Goal: Transaction & Acquisition: Purchase product/service

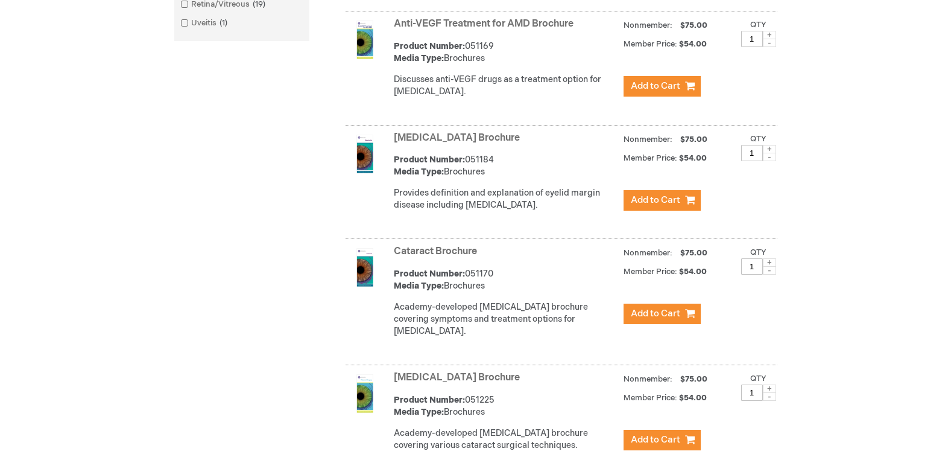
scroll to position [603, 0]
click at [659, 318] on span "Add to Cart" at bounding box center [655, 312] width 49 height 11
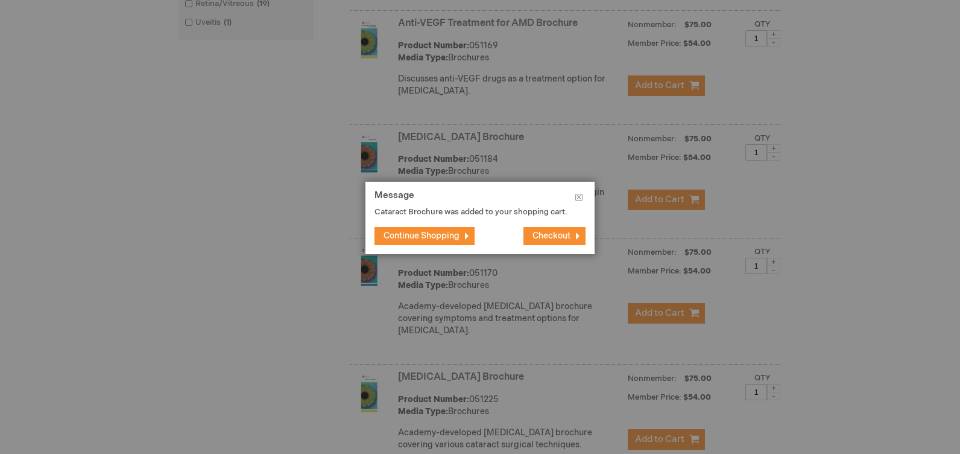
click at [443, 233] on span "Continue Shopping" at bounding box center [422, 235] width 76 height 10
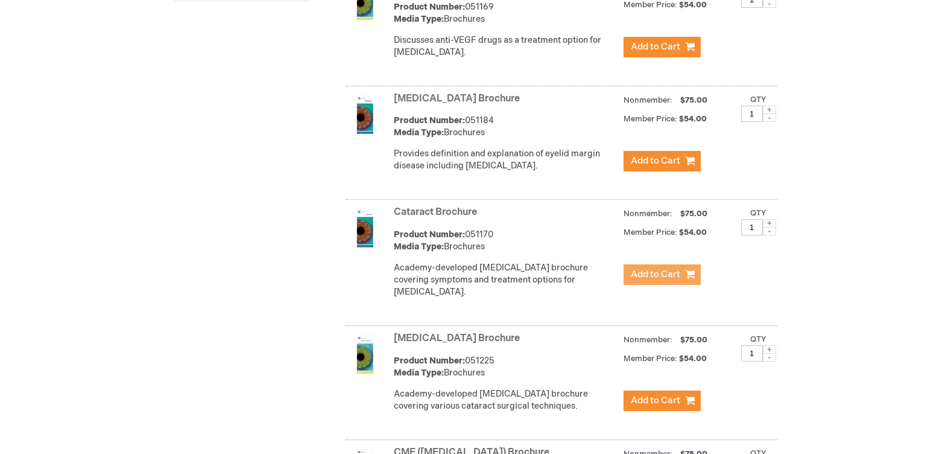
scroll to position [663, 0]
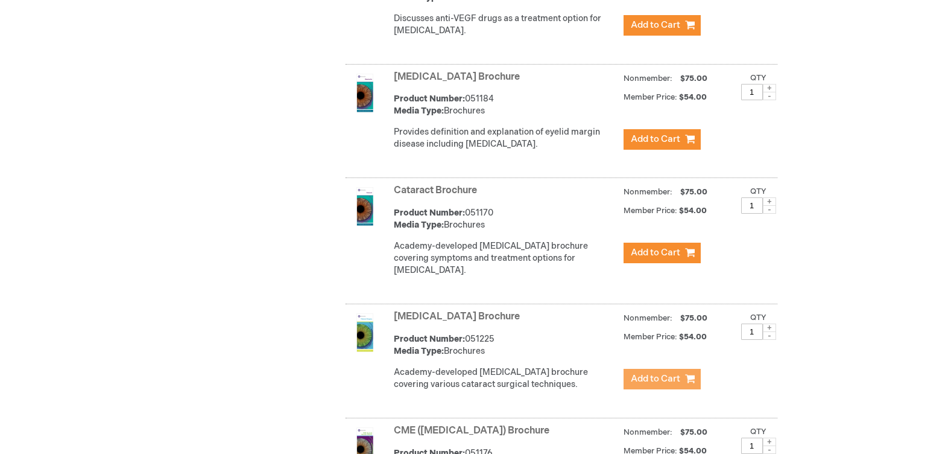
drag, startPoint x: 650, startPoint y: 391, endPoint x: 765, endPoint y: 326, distance: 132.1
click at [654, 384] on span "Add to Cart" at bounding box center [655, 378] width 49 height 11
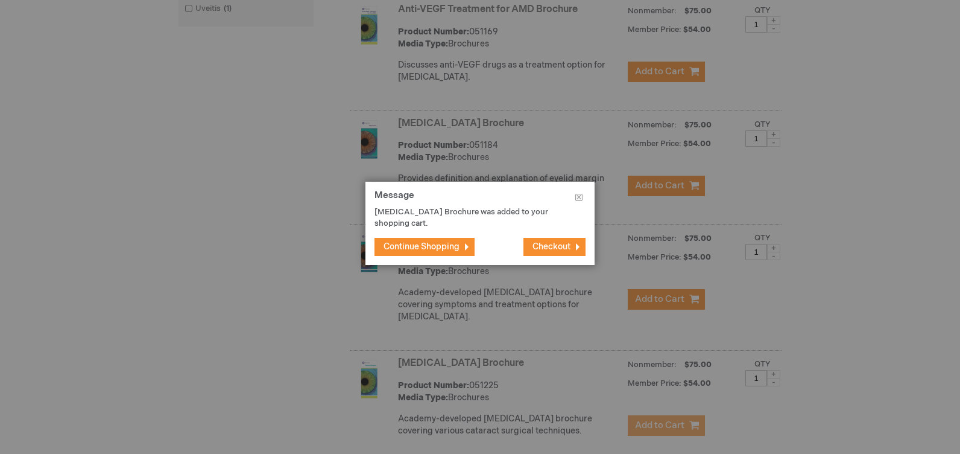
scroll to position [603, 0]
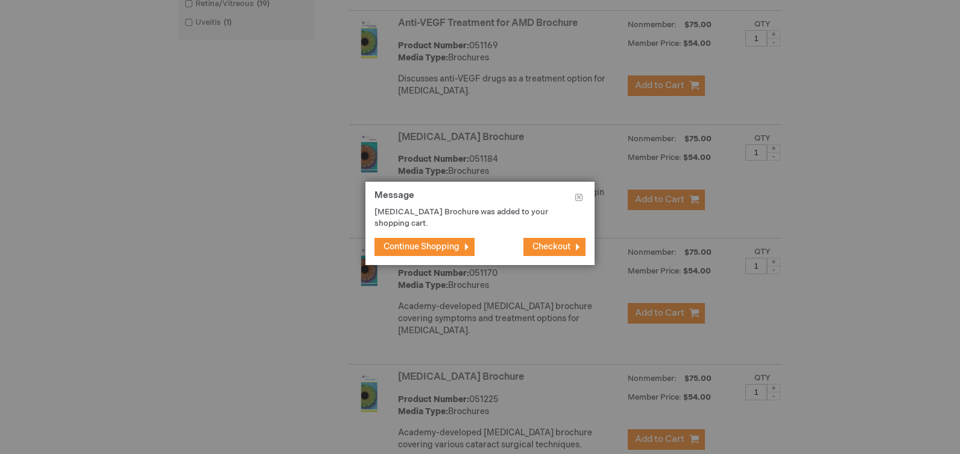
drag, startPoint x: 426, startPoint y: 244, endPoint x: 676, endPoint y: 303, distance: 257.0
click at [426, 245] on span "Continue Shopping" at bounding box center [422, 246] width 76 height 10
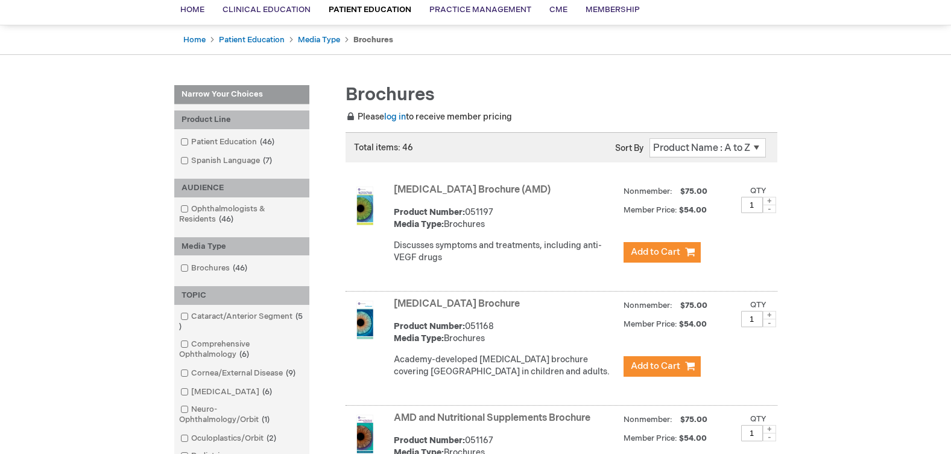
scroll to position [70, 0]
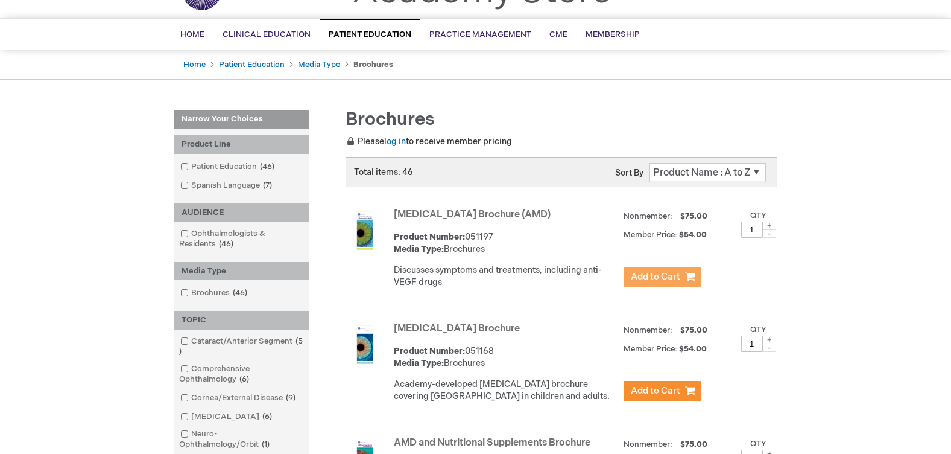
click at [630, 276] on button "Add to Cart" at bounding box center [662, 277] width 77 height 21
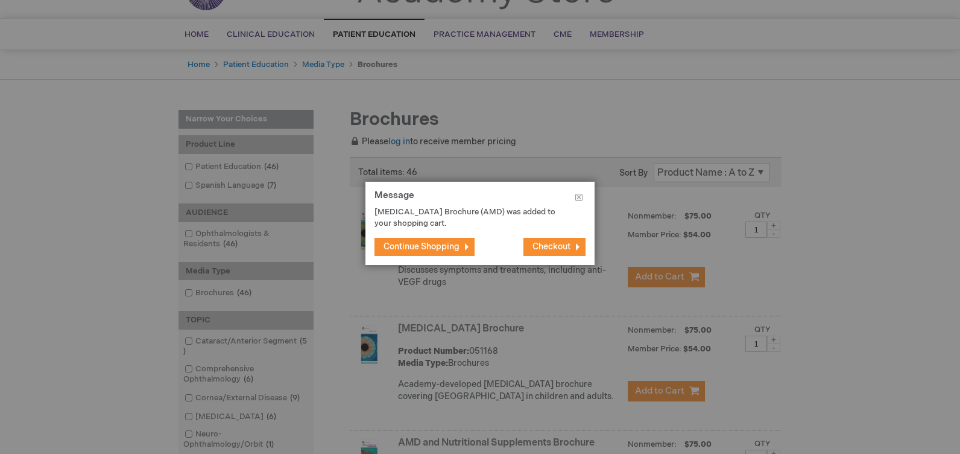
click at [428, 254] on button "Continue Shopping" at bounding box center [425, 247] width 100 height 18
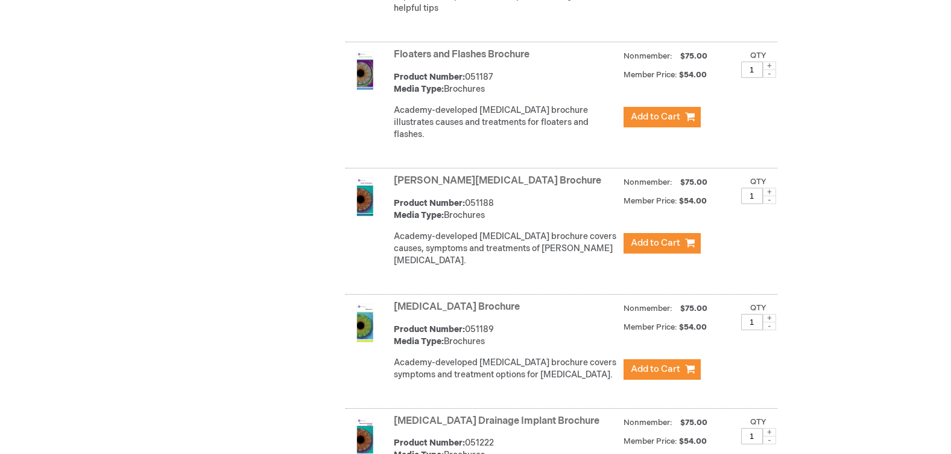
scroll to position [2000, 0]
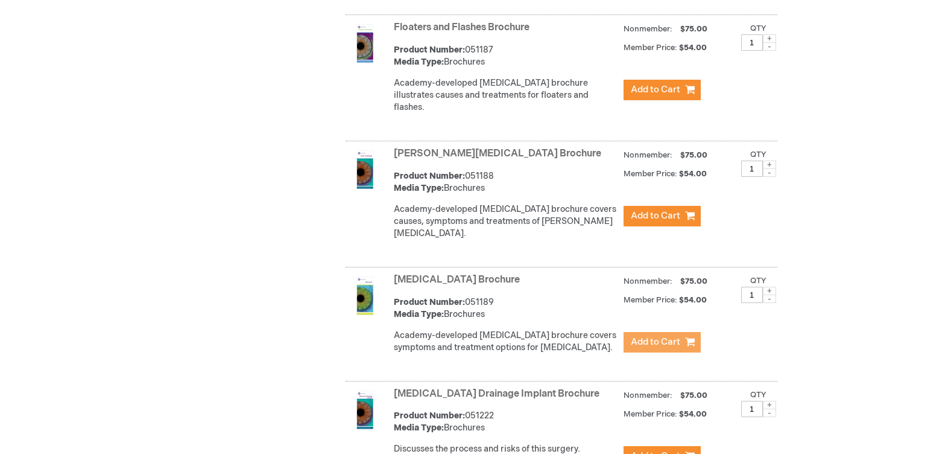
click at [640, 336] on span "Add to Cart" at bounding box center [655, 341] width 49 height 11
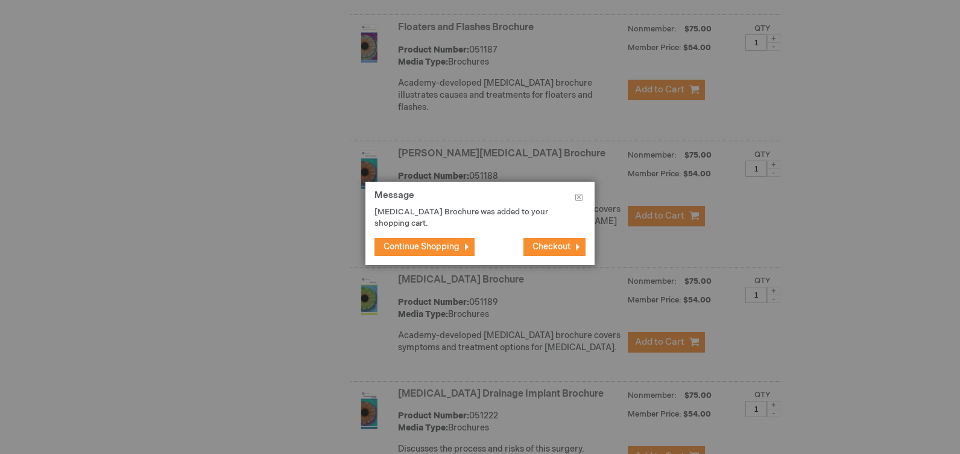
click at [432, 251] on span "Continue Shopping" at bounding box center [422, 246] width 76 height 10
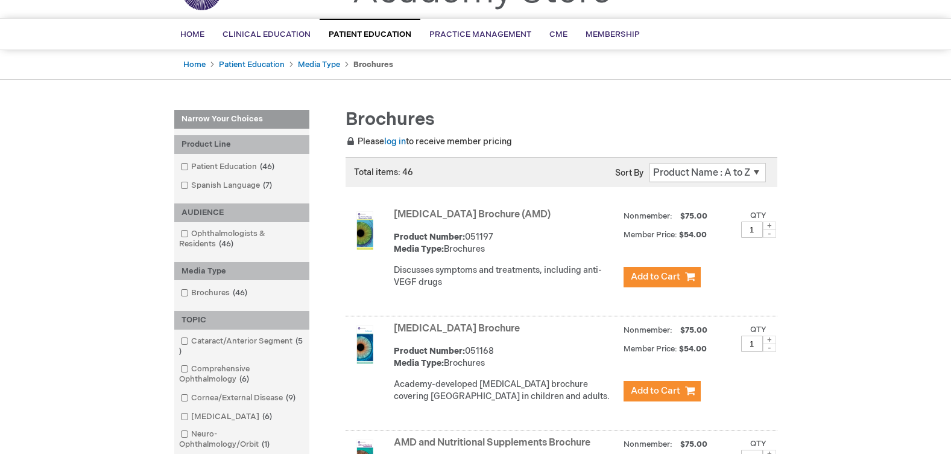
scroll to position [0, 0]
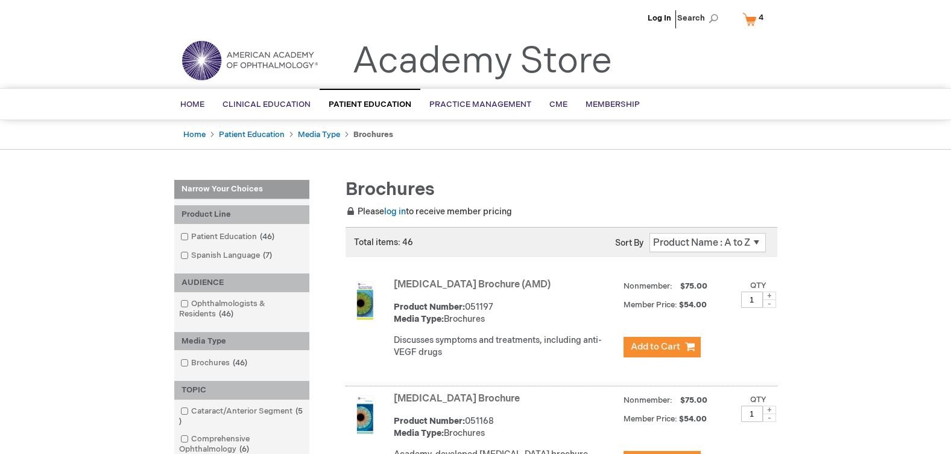
click at [744, 22] on link "My Cart 4 4 items" at bounding box center [755, 18] width 31 height 21
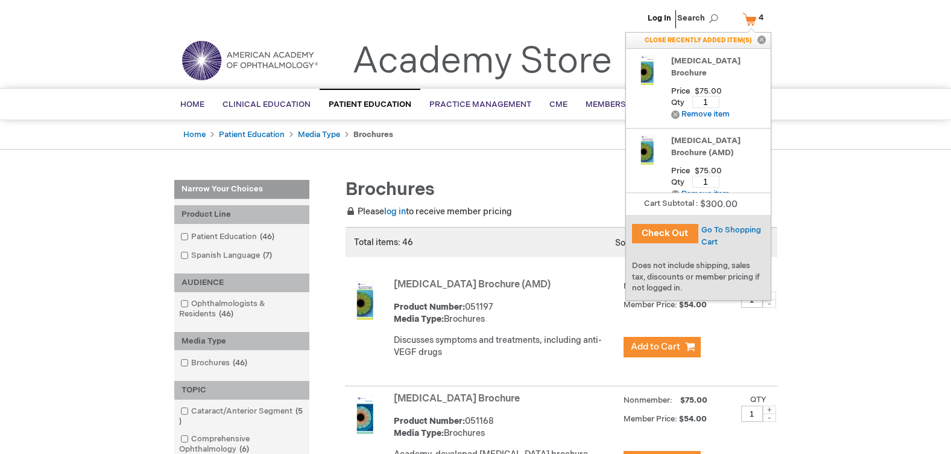
click at [662, 235] on button "Check Out" at bounding box center [665, 233] width 66 height 19
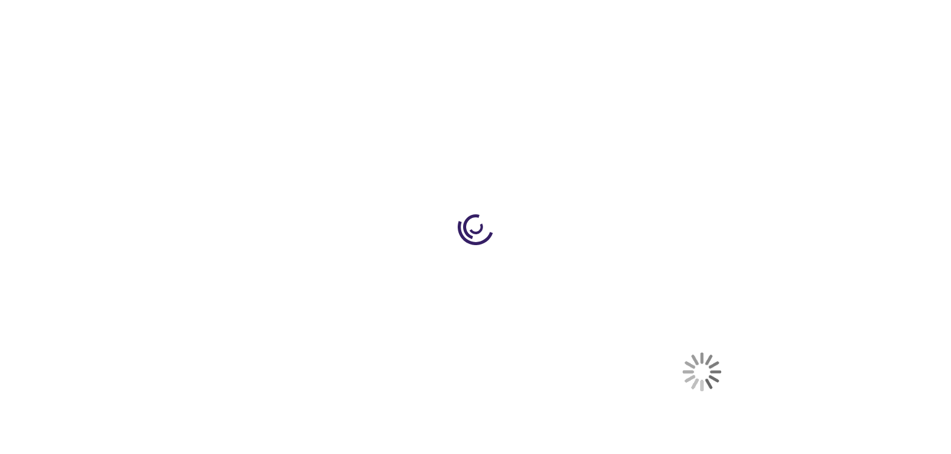
select select "US"
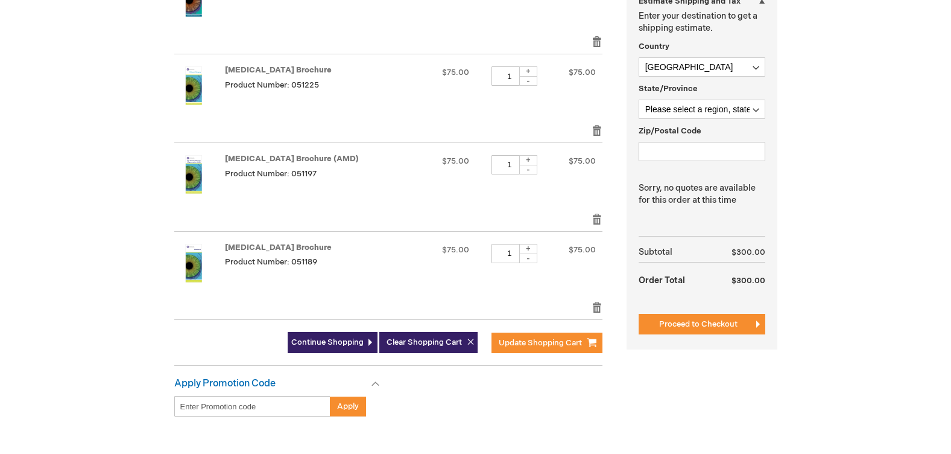
scroll to position [362, 0]
click at [660, 319] on span "Proceed to Checkout" at bounding box center [698, 323] width 78 height 10
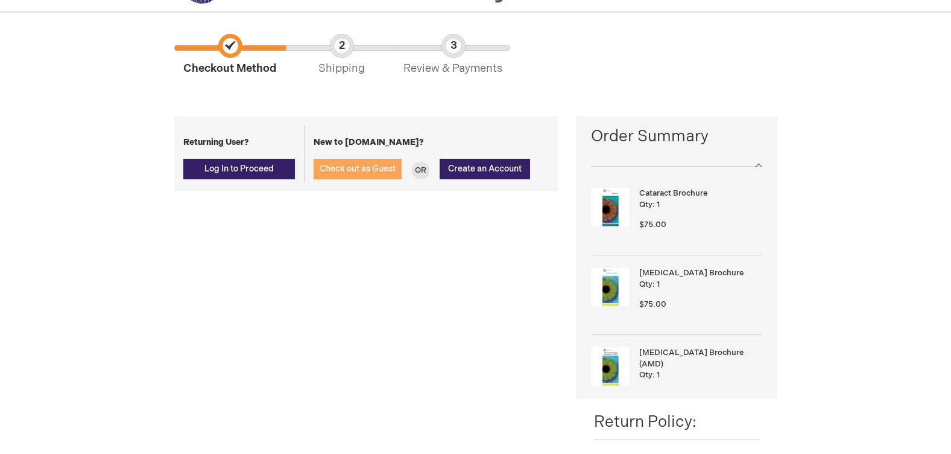
scroll to position [72, 0]
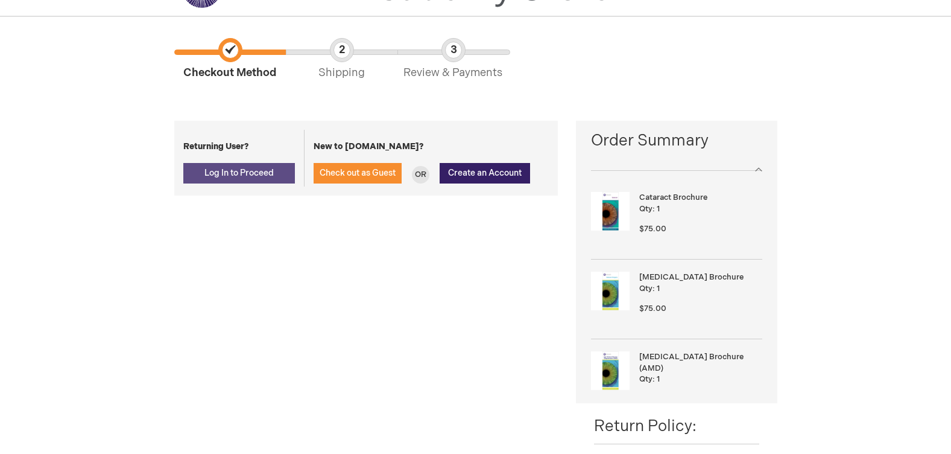
click at [283, 177] on button "Log In to Proceed" at bounding box center [239, 173] width 112 height 21
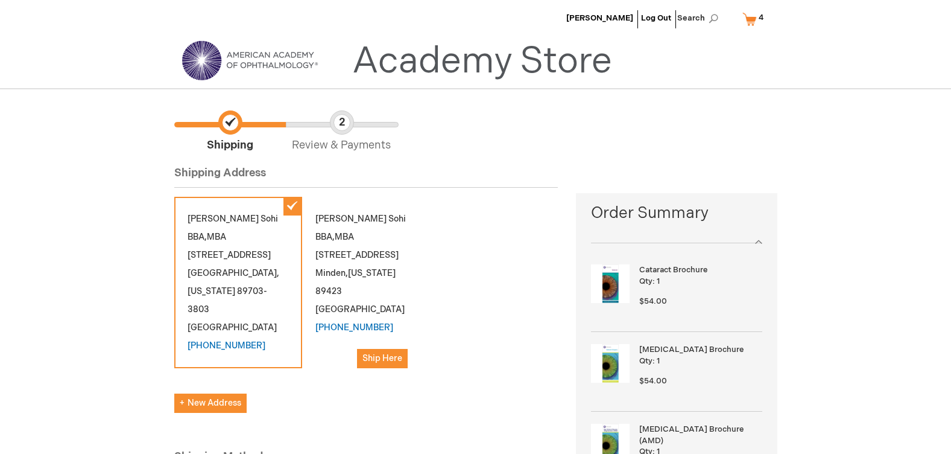
click at [745, 21] on link "My Cart 4 4 items" at bounding box center [755, 18] width 31 height 21
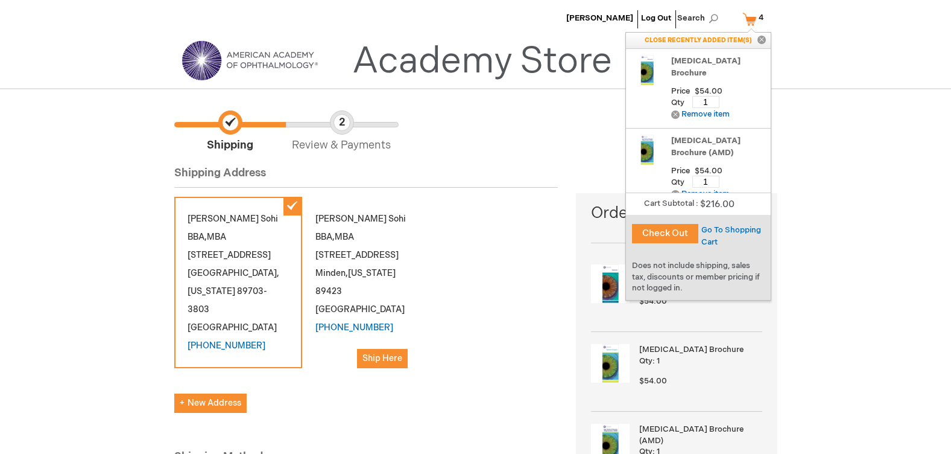
click at [650, 235] on button "Check Out" at bounding box center [665, 233] width 66 height 19
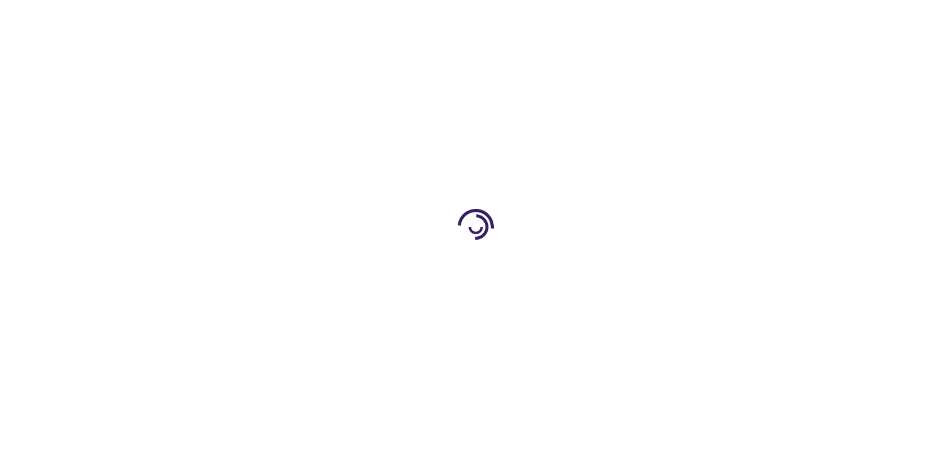
scroll to position [121, 0]
select select "US"
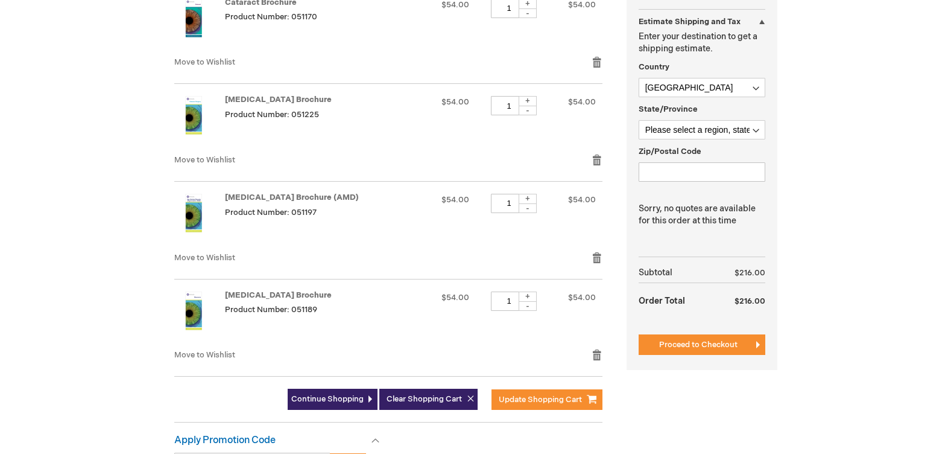
scroll to position [362, 0]
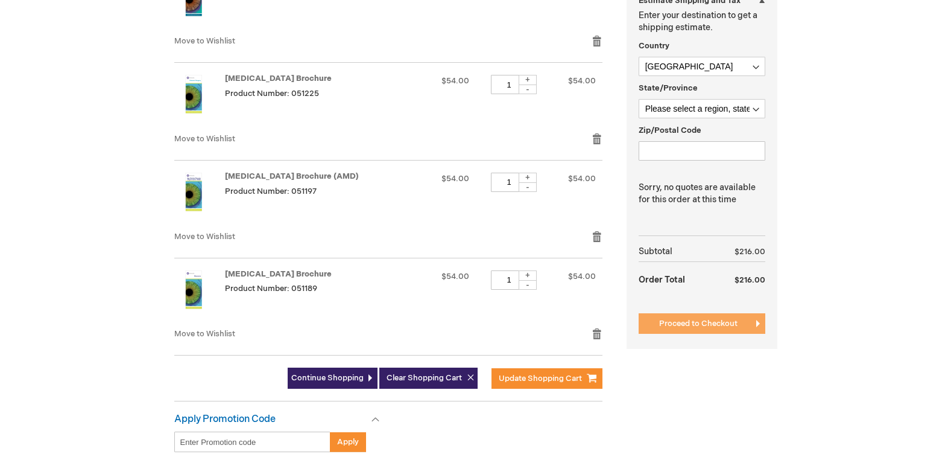
click at [715, 330] on button "Proceed to Checkout" at bounding box center [702, 323] width 127 height 21
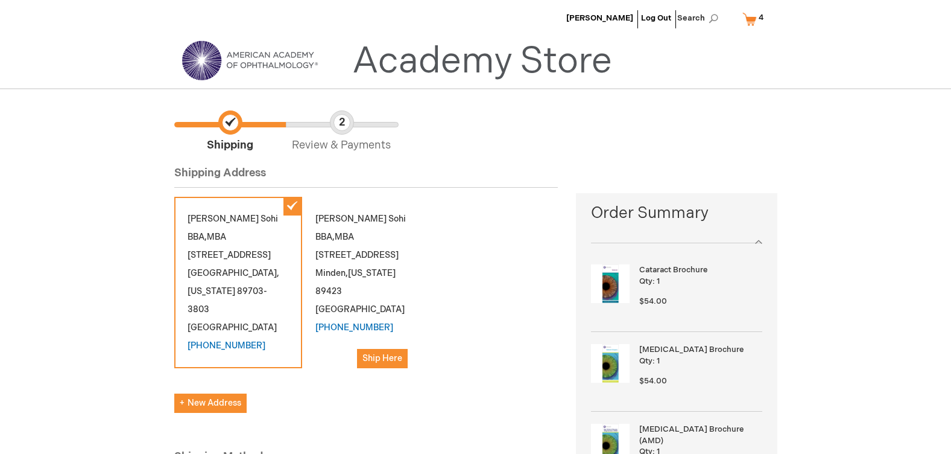
click at [267, 268] on div "Ali Sohi BBA,MBA 1104 N DIVISION ST CARSON CITY , Nevada 89703-3803 United Stat…" at bounding box center [238, 282] width 128 height 171
click at [743, 28] on link "My Cart 4 4 items" at bounding box center [755, 18] width 31 height 21
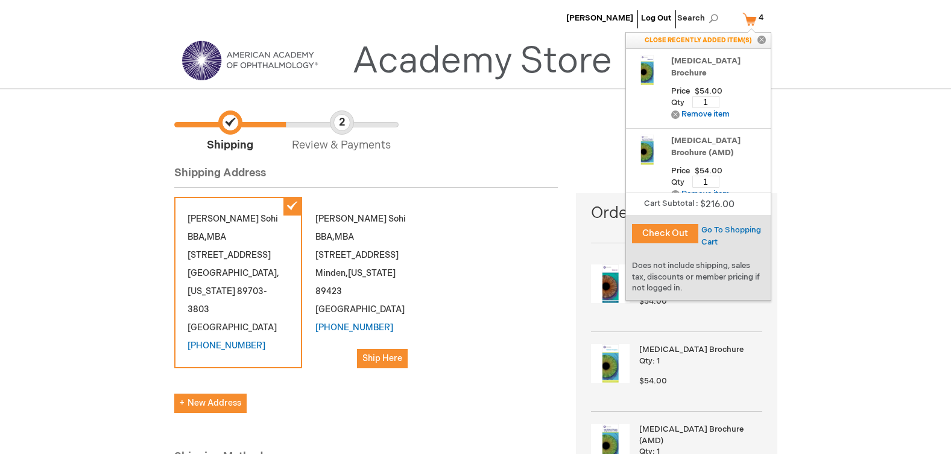
click at [661, 237] on button "Check Out" at bounding box center [665, 233] width 66 height 19
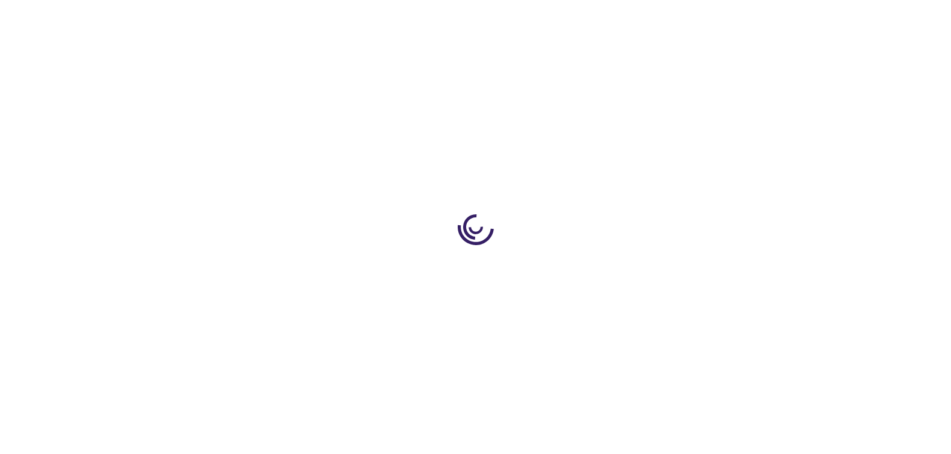
select select "US"
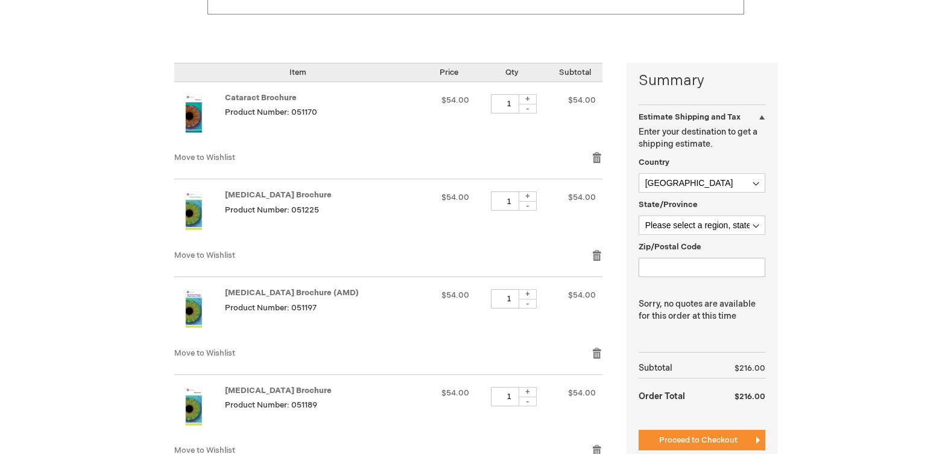
scroll to position [241, 0]
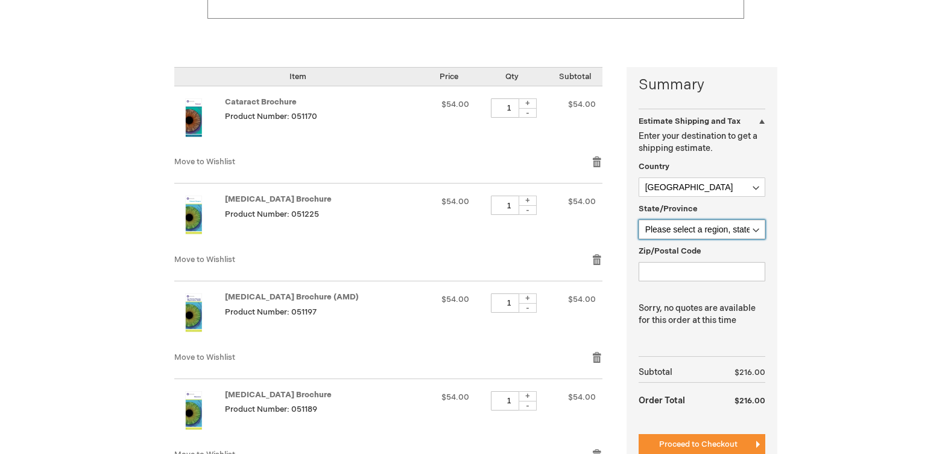
click at [720, 233] on select "Please select a region, state or province. [US_STATE] [US_STATE] [US_STATE] [US…" at bounding box center [702, 229] width 127 height 19
select select "39"
click at [639, 220] on select "Please select a region, state or province. [US_STATE] [US_STATE] [US_STATE] [US…" at bounding box center [702, 229] width 127 height 19
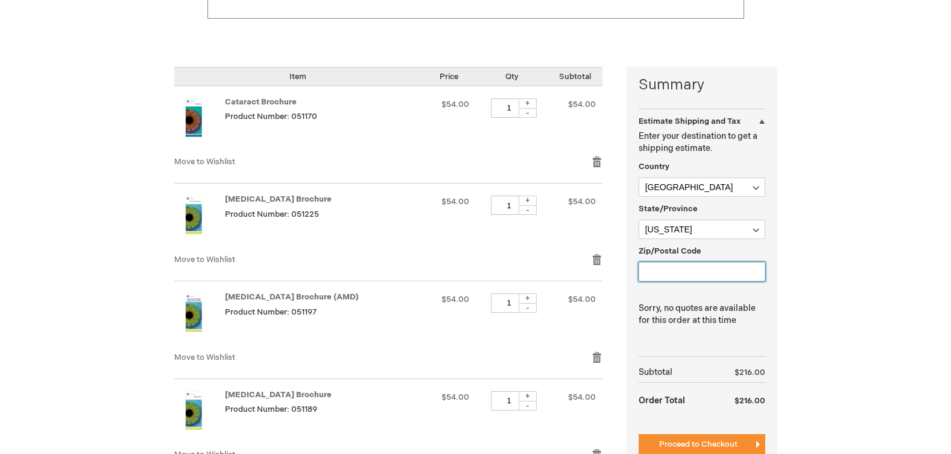
click at [649, 268] on input "Zip/Postal Code" at bounding box center [702, 271] width 127 height 19
type input "89703"
click at [841, 225] on div "[PERSON_NAME] Log Out Search My Cart 4 4 items CLOSE RECENTLY ADDED ITEM(S) Clo…" at bounding box center [475, 287] width 951 height 1056
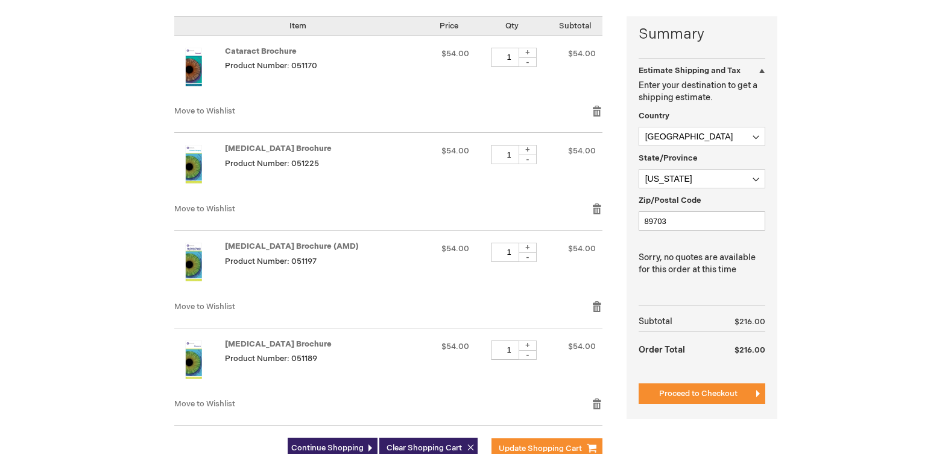
scroll to position [362, 0]
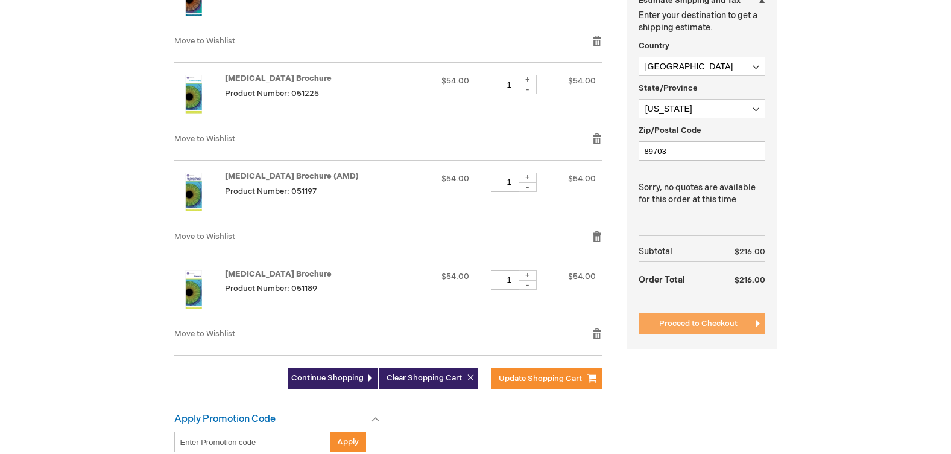
click at [655, 332] on button "Proceed to Checkout" at bounding box center [702, 323] width 127 height 21
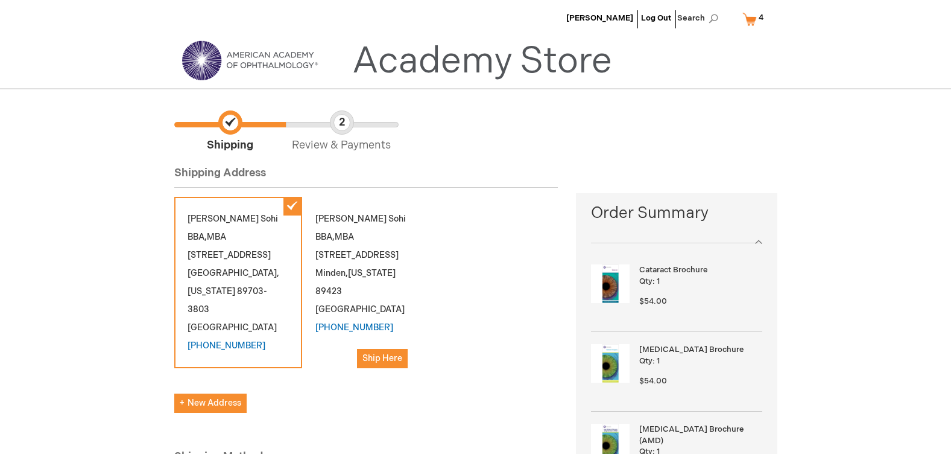
click at [302, 203] on div "Ali Sohi BBA,MBA 1673 Lucerne Street Minden , Nevada 89423 United States (775) …" at bounding box center [366, 289] width 128 height 185
click at [319, 215] on div "Ali Sohi BBA,MBA 1673 Lucerne Street Minden , Nevada 89423 United States (775) …" at bounding box center [366, 289] width 128 height 185
click at [381, 353] on span "Ship Here" at bounding box center [382, 358] width 40 height 10
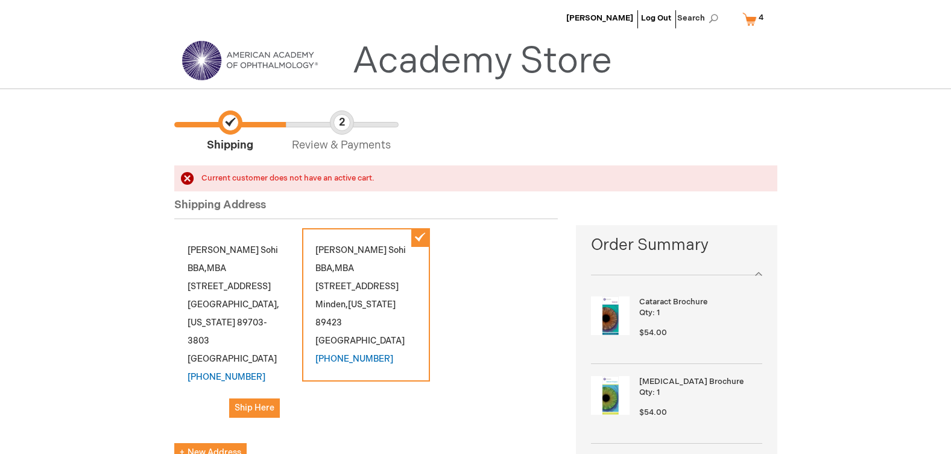
click at [199, 270] on div "Ali Sohi BBA,MBA 1104 N DIVISION ST CARSON CITY , Nevada 89703-3803 United Stat…" at bounding box center [238, 329] width 128 height 203
drag, startPoint x: 248, startPoint y: 365, endPoint x: 394, endPoint y: 334, distance: 148.7
click at [251, 398] on button "Ship Here" at bounding box center [254, 407] width 51 height 19
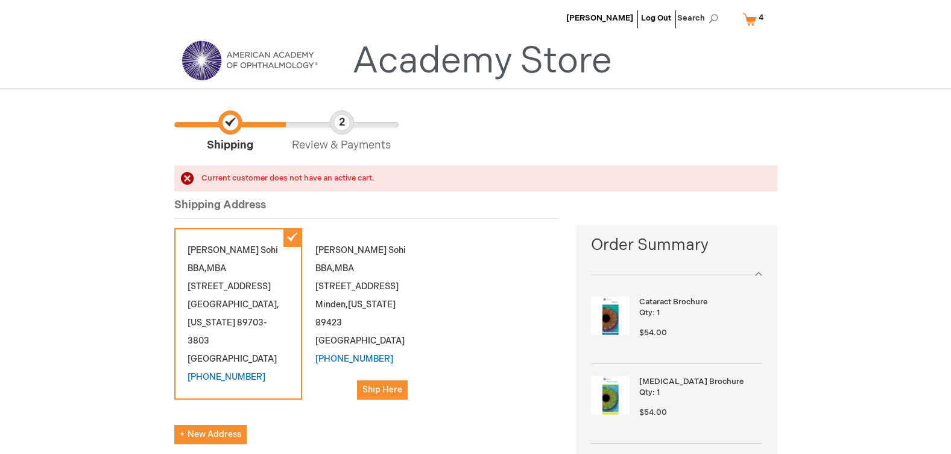
click at [762, 25] on link "My Cart 4 4 items" at bounding box center [755, 18] width 31 height 21
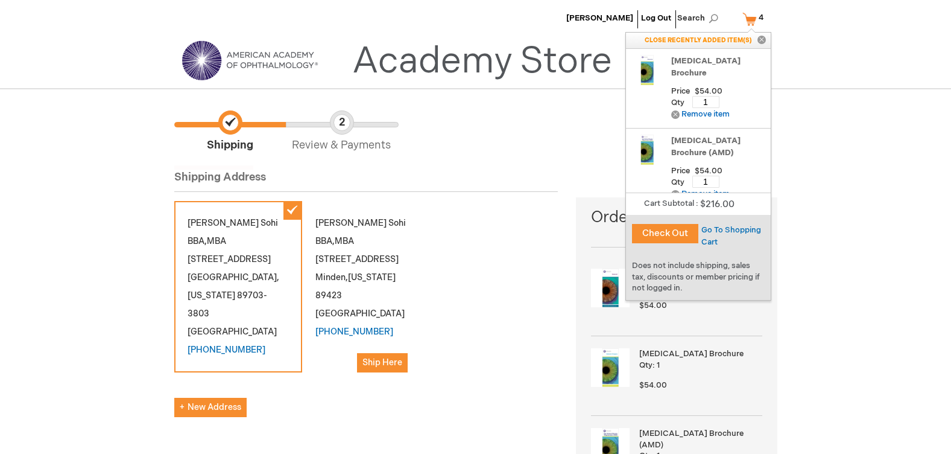
click at [683, 232] on button "Check Out" at bounding box center [665, 233] width 66 height 19
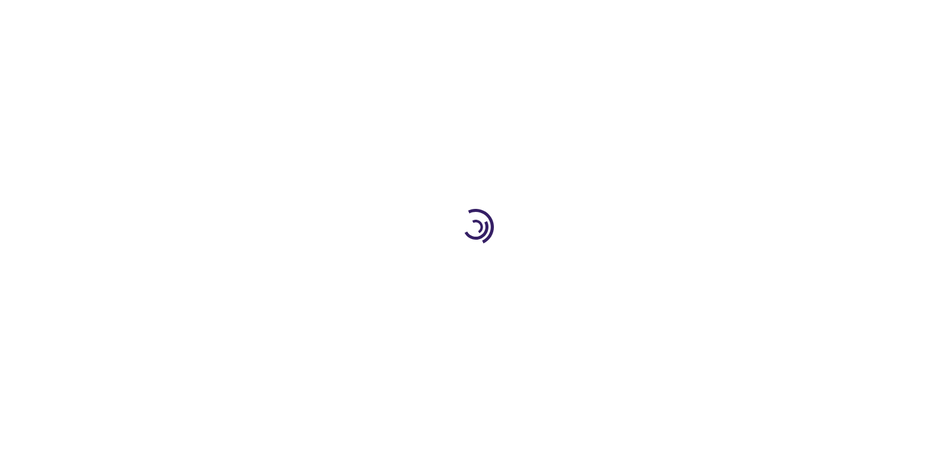
select select "US"
select select "39"
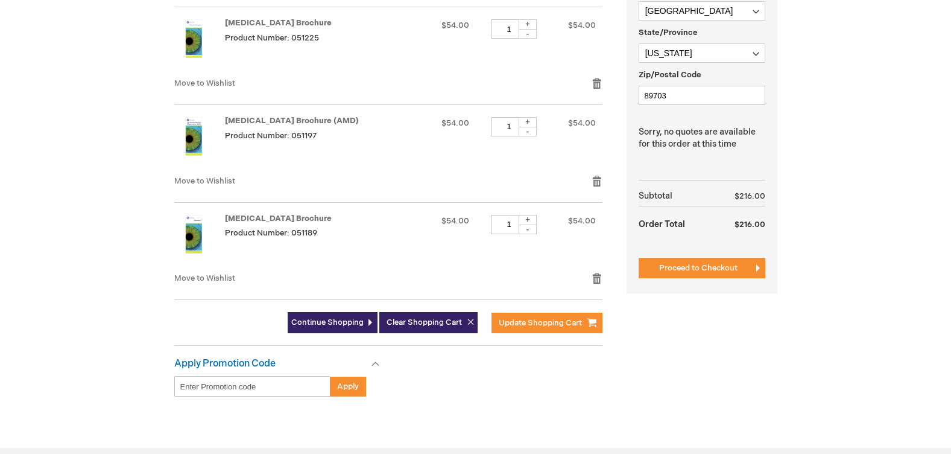
scroll to position [422, 0]
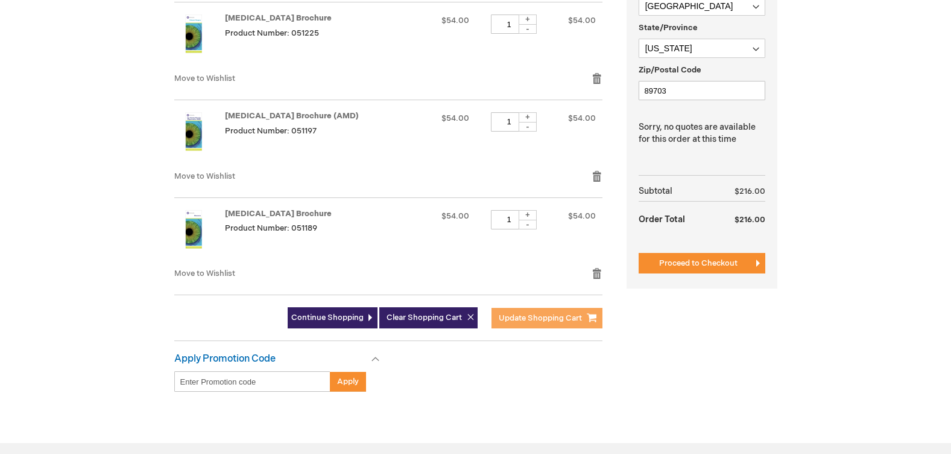
click at [499, 322] on span "Update Shopping Cart" at bounding box center [540, 318] width 83 height 10
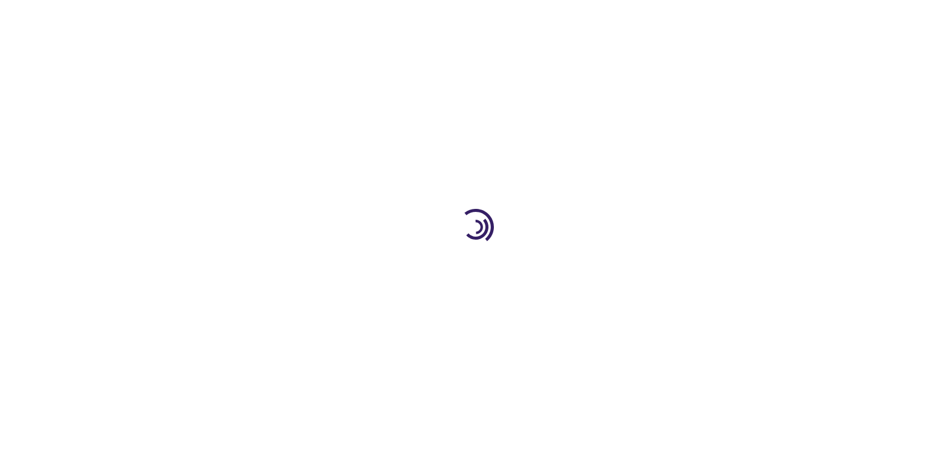
select select "US"
select select "39"
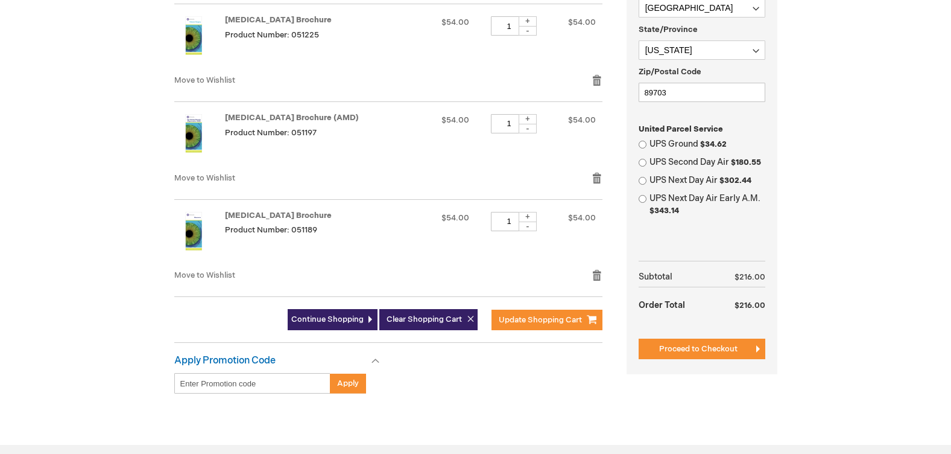
scroll to position [422, 0]
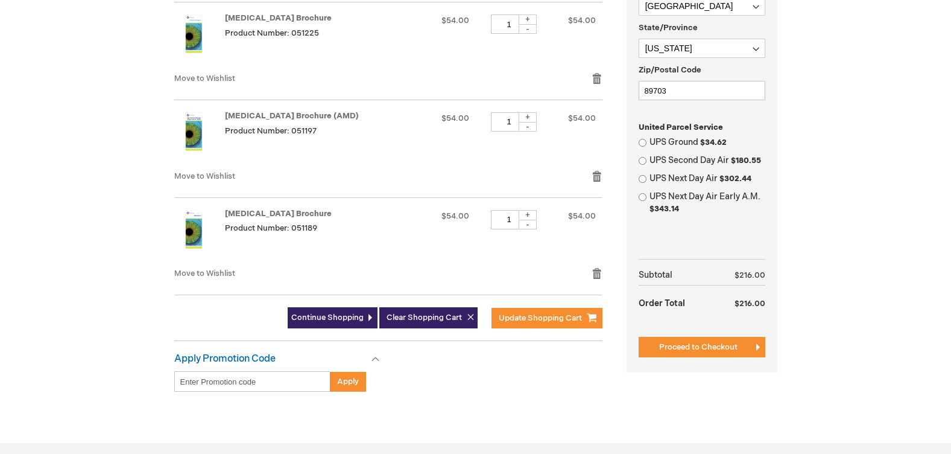
click at [648, 142] on div "UPS Ground $34.62" at bounding box center [702, 142] width 127 height 12
click at [644, 145] on input "UPS Ground $34.62" at bounding box center [643, 143] width 8 height 8
radio input "true"
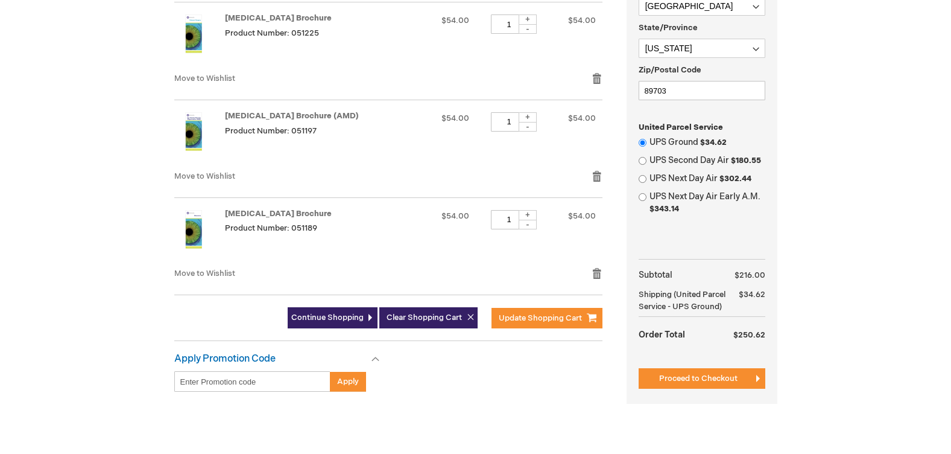
drag, startPoint x: 742, startPoint y: 379, endPoint x: 864, endPoint y: 305, distance: 142.3
click at [759, 358] on div "Summary Estimate Shipping and Tax Estimate Shipping and Tax Enter your destinat…" at bounding box center [702, 144] width 151 height 517
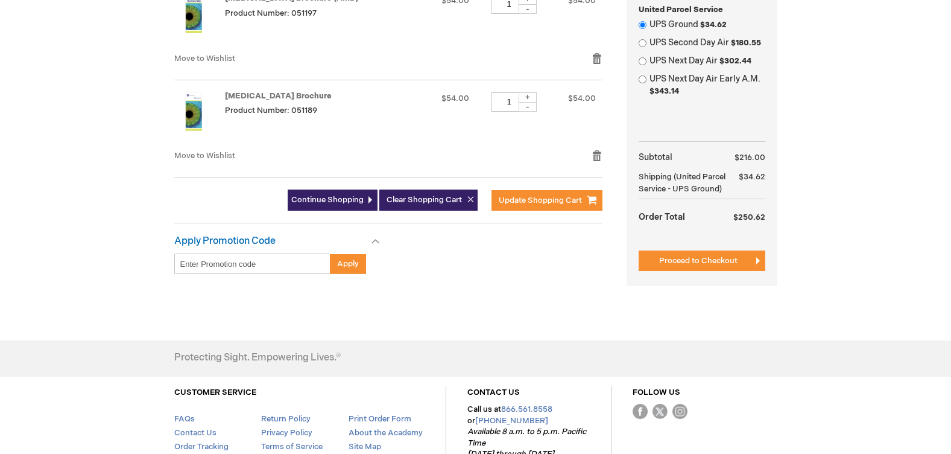
scroll to position [543, 0]
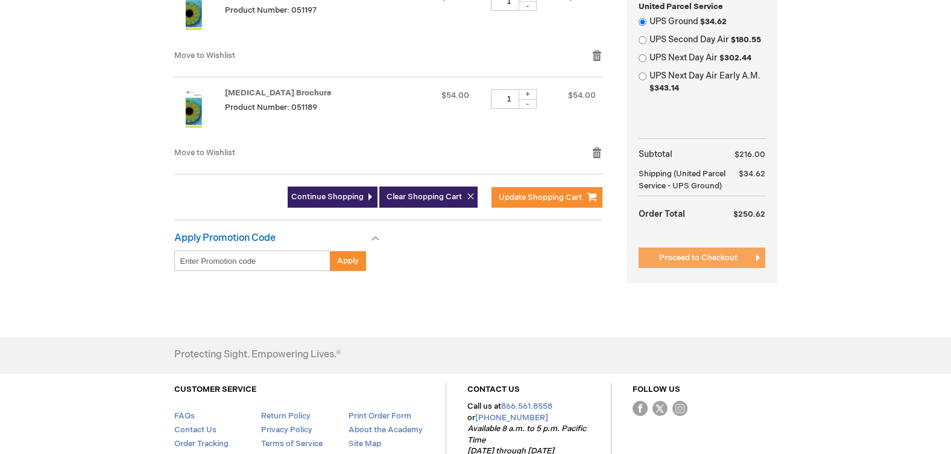
click at [651, 261] on button "Proceed to Checkout" at bounding box center [702, 257] width 127 height 21
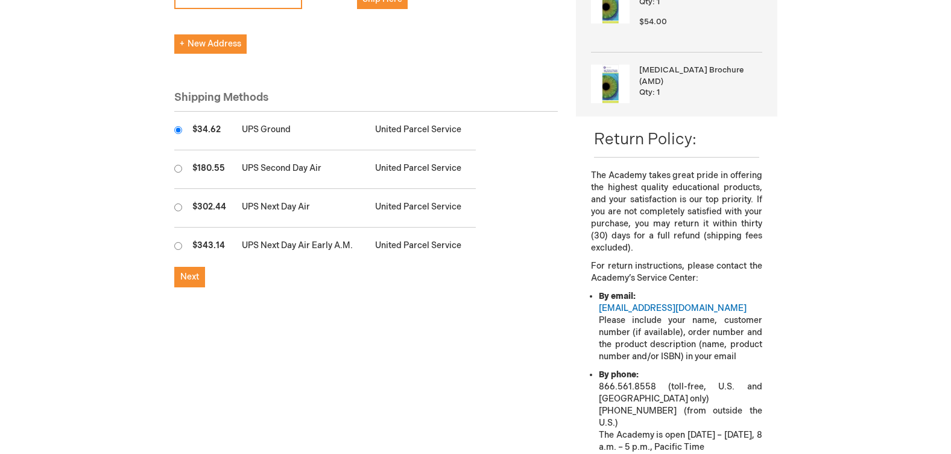
scroll to position [362, 0]
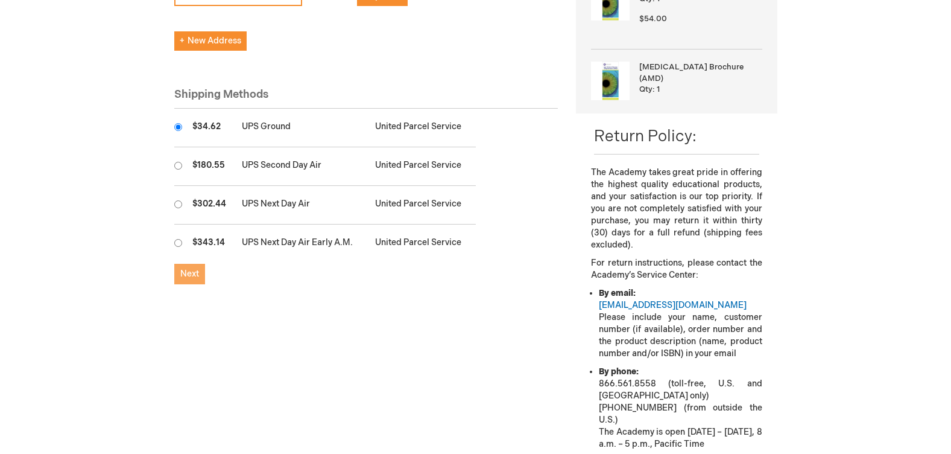
click at [185, 268] on span "Next" at bounding box center [189, 273] width 19 height 10
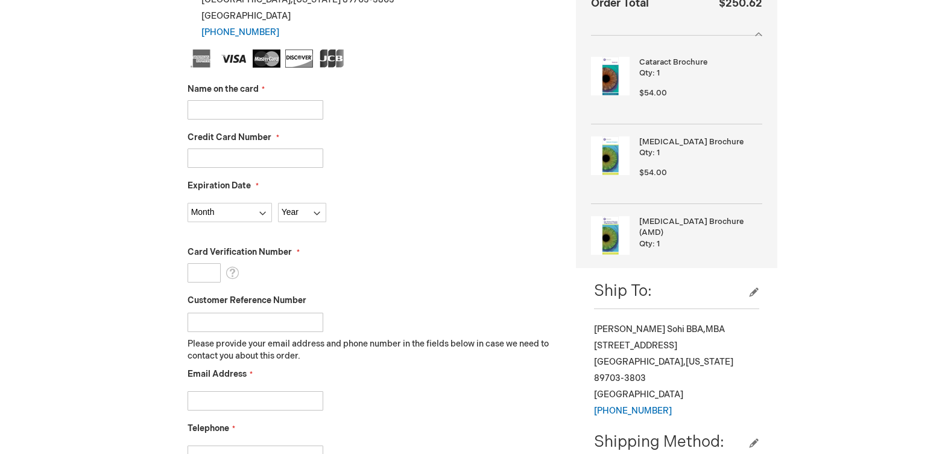
scroll to position [302, 0]
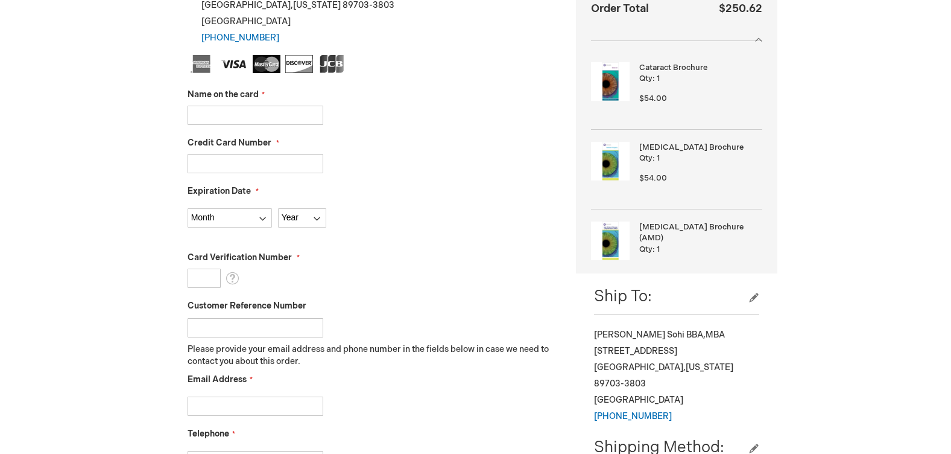
click at [236, 115] on input "Name on the card" at bounding box center [256, 115] width 136 height 19
type input "Mehdi Vazeen"
type input "5189410166944739"
select select "12"
select select "2028"
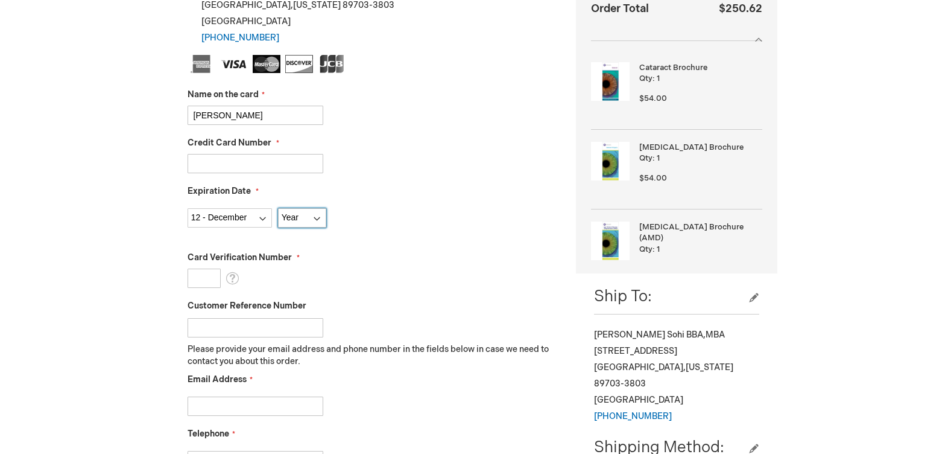
type input "428"
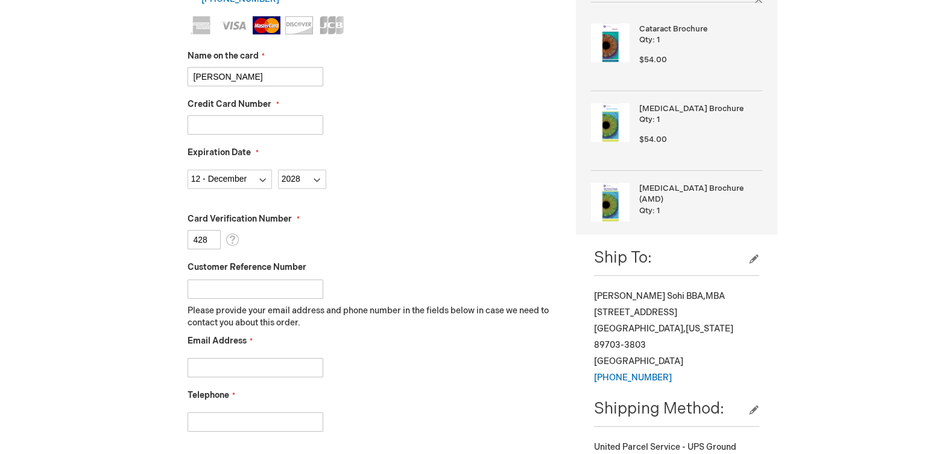
scroll to position [362, 0]
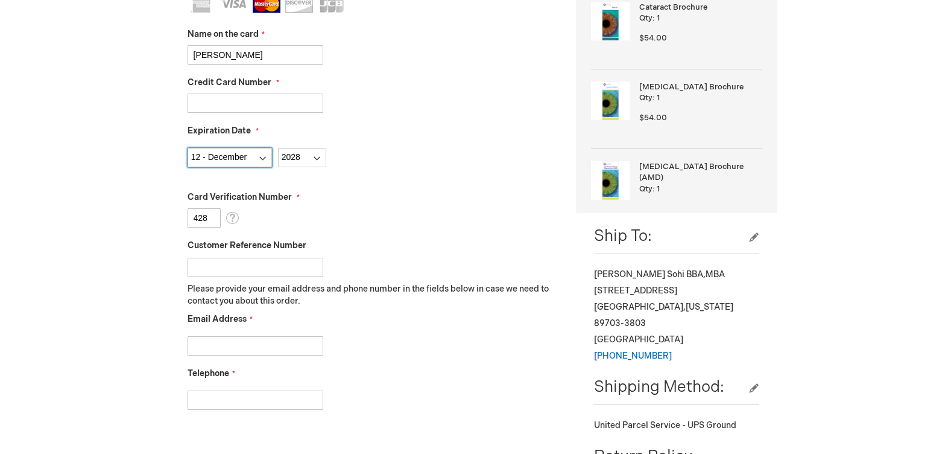
click at [201, 157] on select "Month 01 - January 02 - February 03 - March 04 - April 05 - May 06 - June 07 - …" at bounding box center [230, 157] width 84 height 19
select select "6"
click at [188, 148] on select "Month 01 - January 02 - February 03 - March 04 - April 05 - May 06 - June 07 - …" at bounding box center [230, 157] width 84 height 19
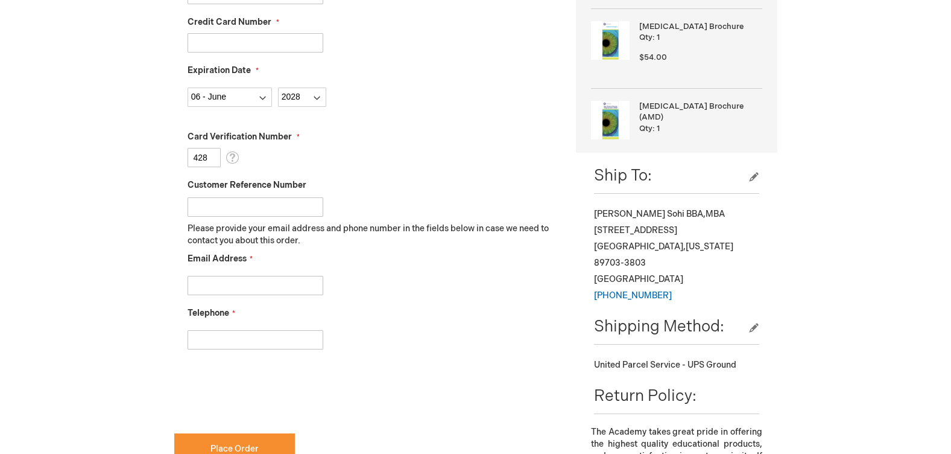
click at [195, 284] on input "Email Address" at bounding box center [256, 285] width 136 height 19
type input "asohi@sierralaservision.com"
type input "7758829123"
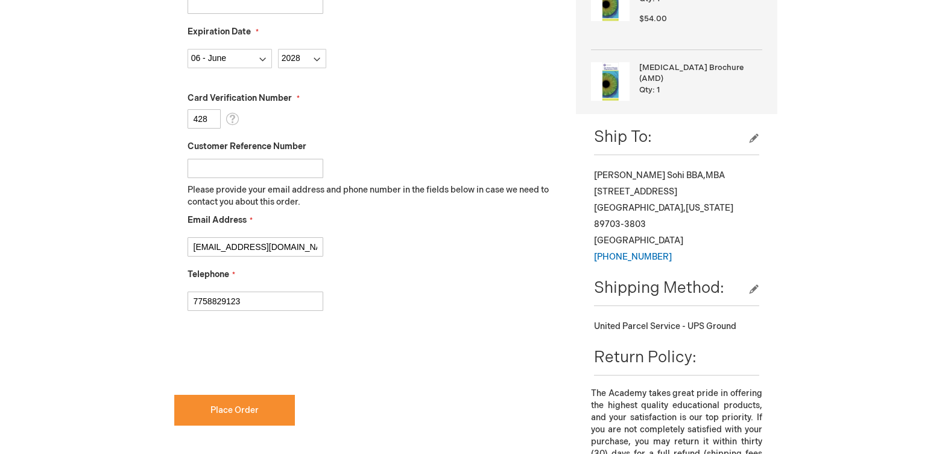
scroll to position [482, 0]
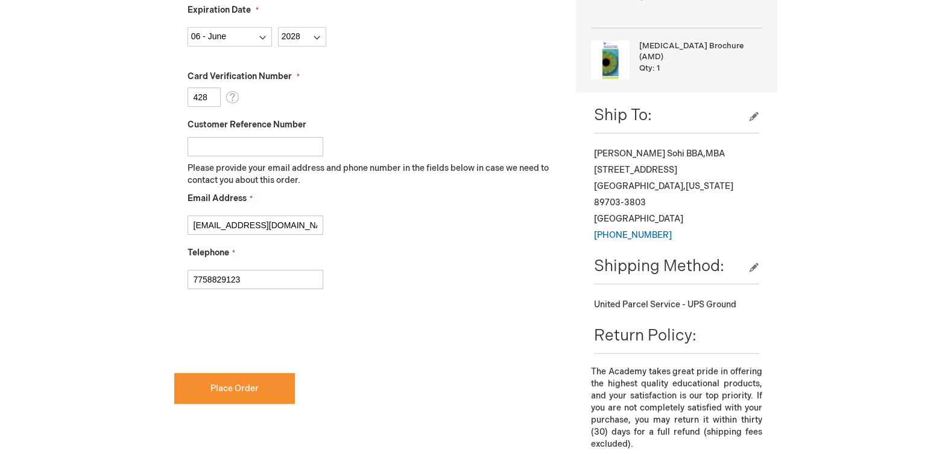
checkbox input "true"
click at [277, 391] on button "Place Order" at bounding box center [234, 388] width 121 height 31
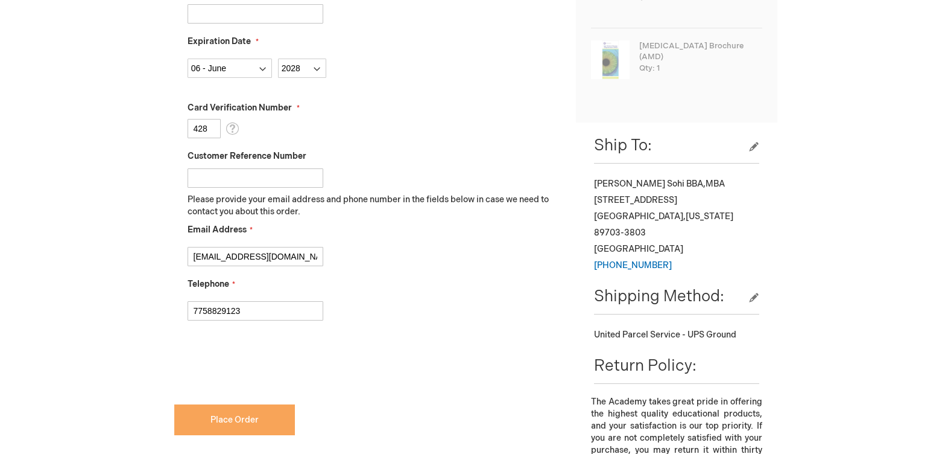
scroll to position [514, 0]
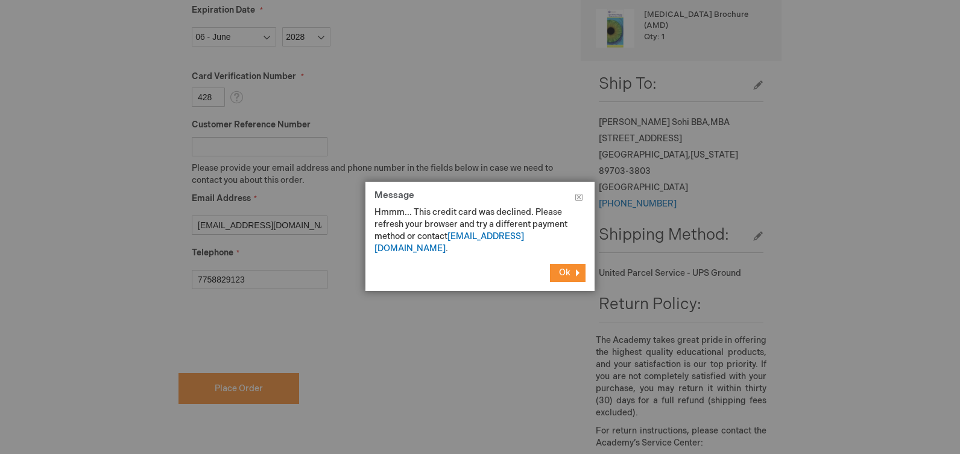
click at [574, 264] on button "Ok" at bounding box center [568, 273] width 36 height 18
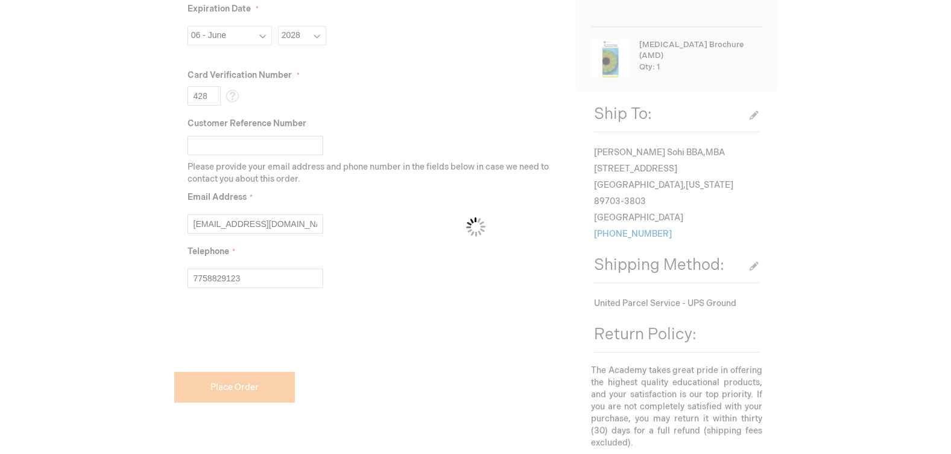
scroll to position [482, 0]
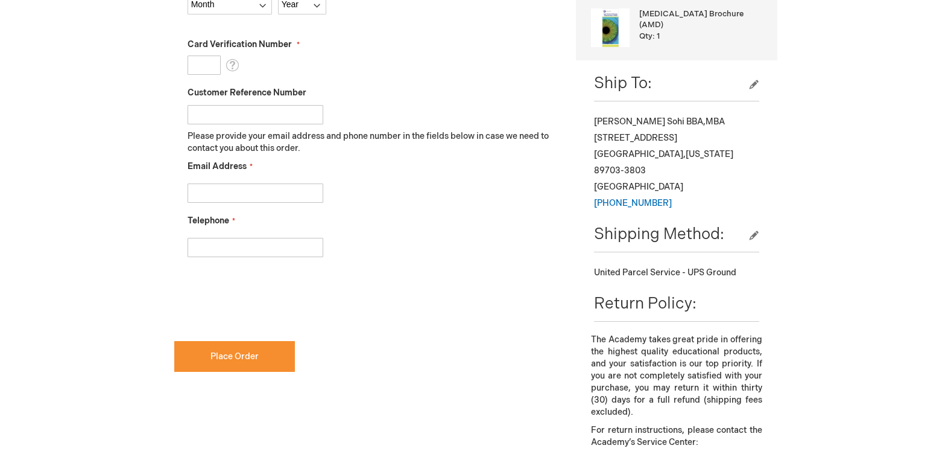
scroll to position [333, 0]
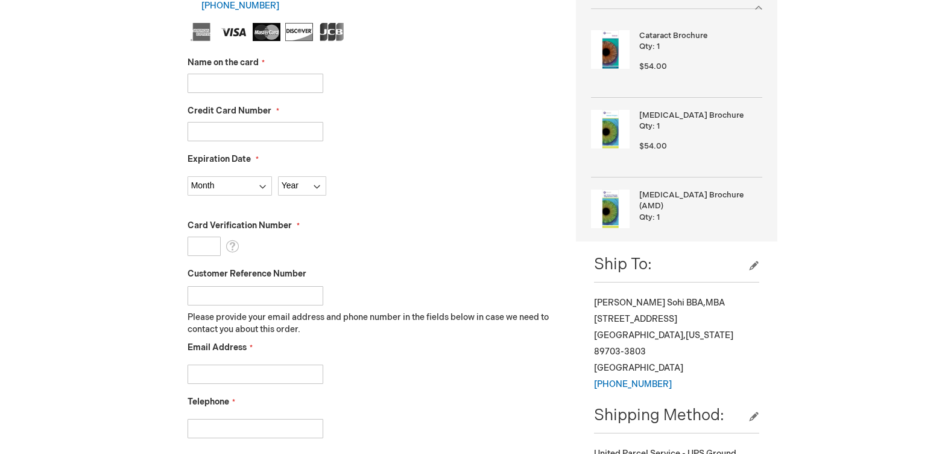
click at [236, 89] on input "Name on the card" at bounding box center [256, 83] width 136 height 19
type input "[PERSON_NAME]"
type input "[CREDIT_CARD_NUMBER]"
select select "6"
select select "2028"
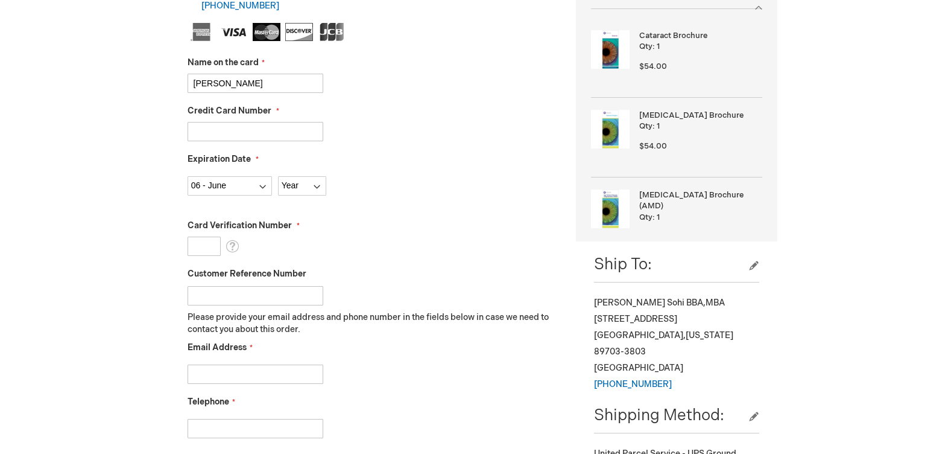
type input "428"
click at [228, 190] on select "Month 01 - January 02 - February 03 - March 04 - April 05 - May 06 - June 07 - …" at bounding box center [230, 185] width 84 height 19
select select "12"
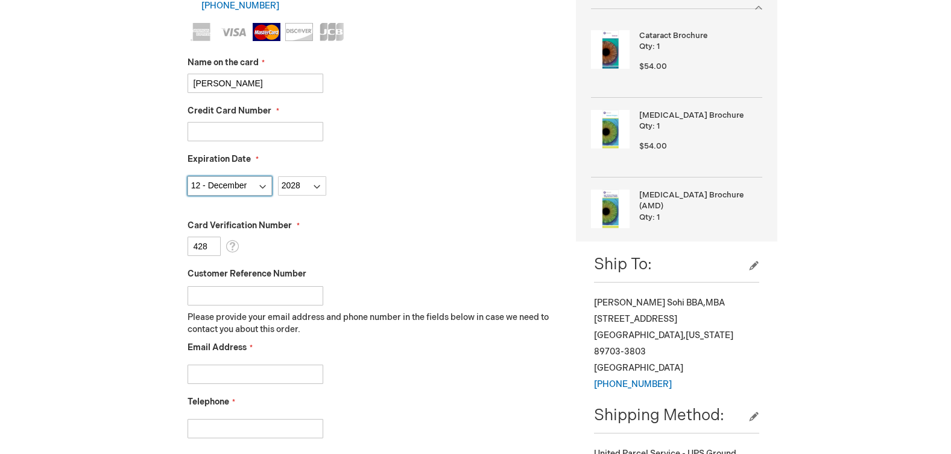
click at [188, 176] on select "Month 01 - January 02 - February 03 - March 04 - April 05 - May 06 - June 07 - …" at bounding box center [230, 185] width 84 height 19
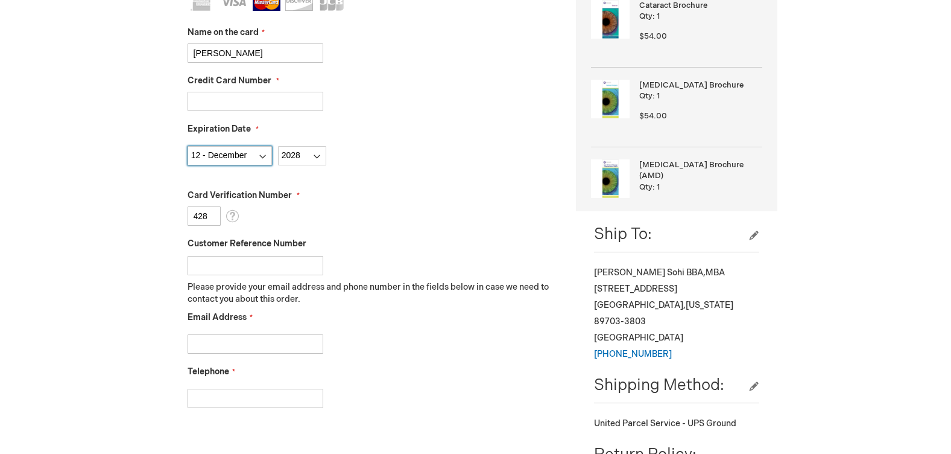
scroll to position [394, 0]
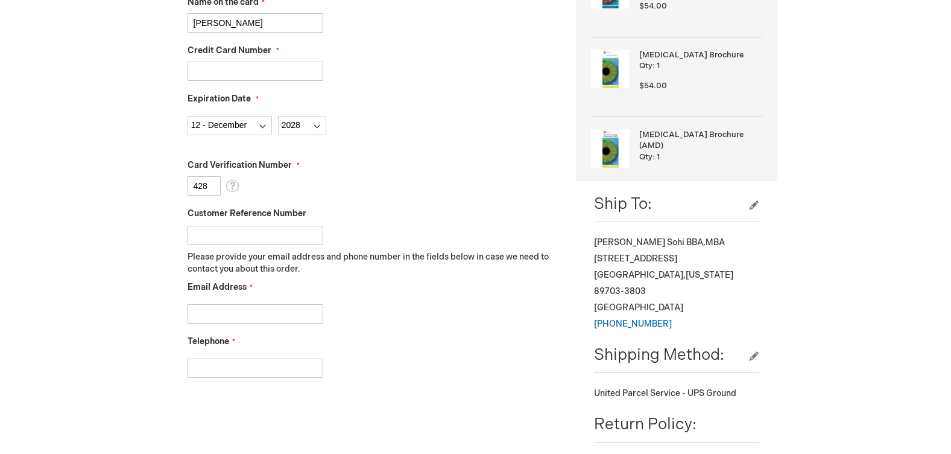
click at [216, 313] on input "Email Address" at bounding box center [256, 313] width 136 height 19
type input "asohi@sierralaservision.com"
type input "7758829123"
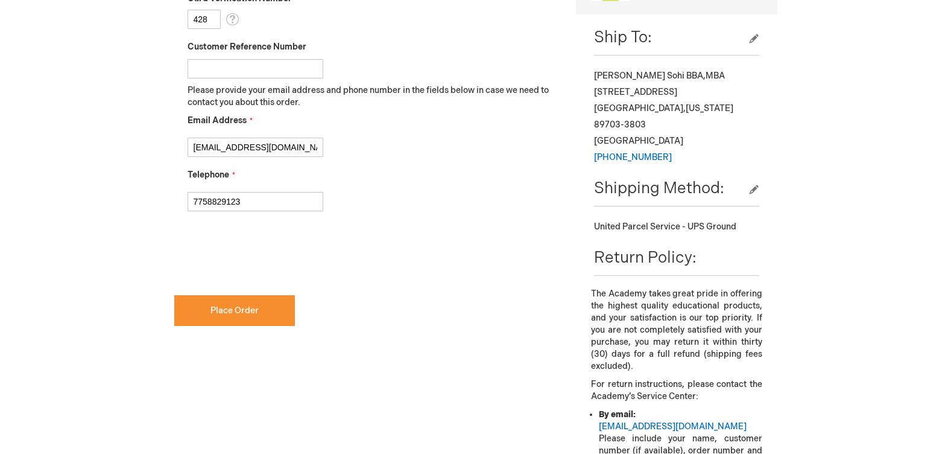
scroll to position [575, 0]
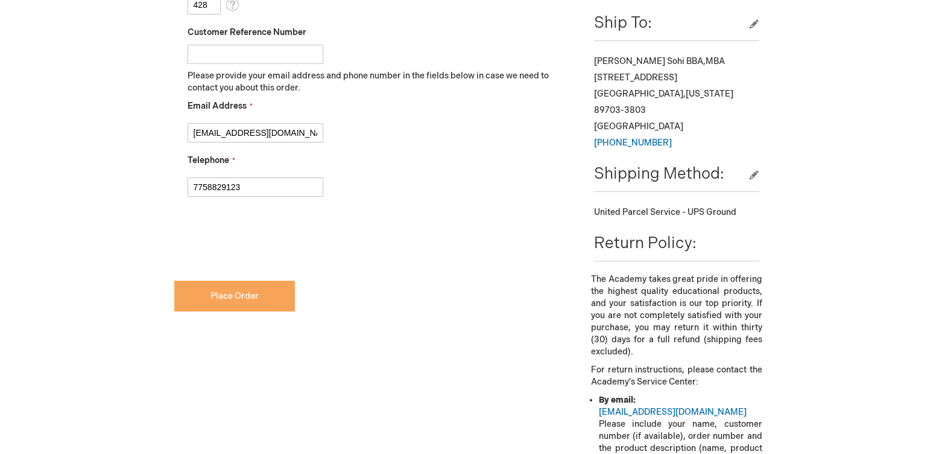
checkbox input "true"
drag, startPoint x: 204, startPoint y: 296, endPoint x: 411, endPoint y: 303, distance: 207.0
click at [206, 299] on button "Place Order" at bounding box center [234, 295] width 121 height 31
